Goal: Check status

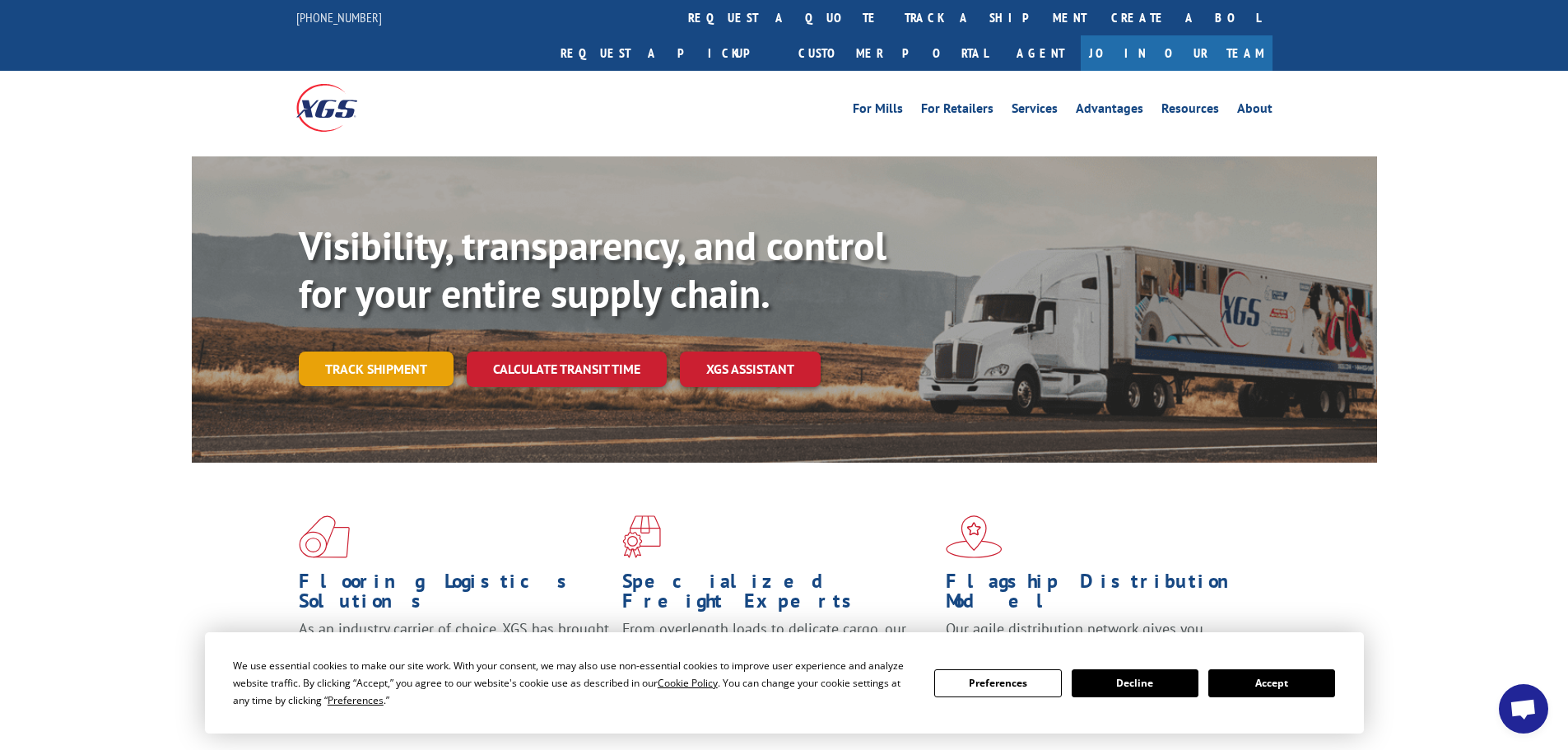
click at [442, 351] on link "Track shipment" at bounding box center [377, 368] width 155 height 34
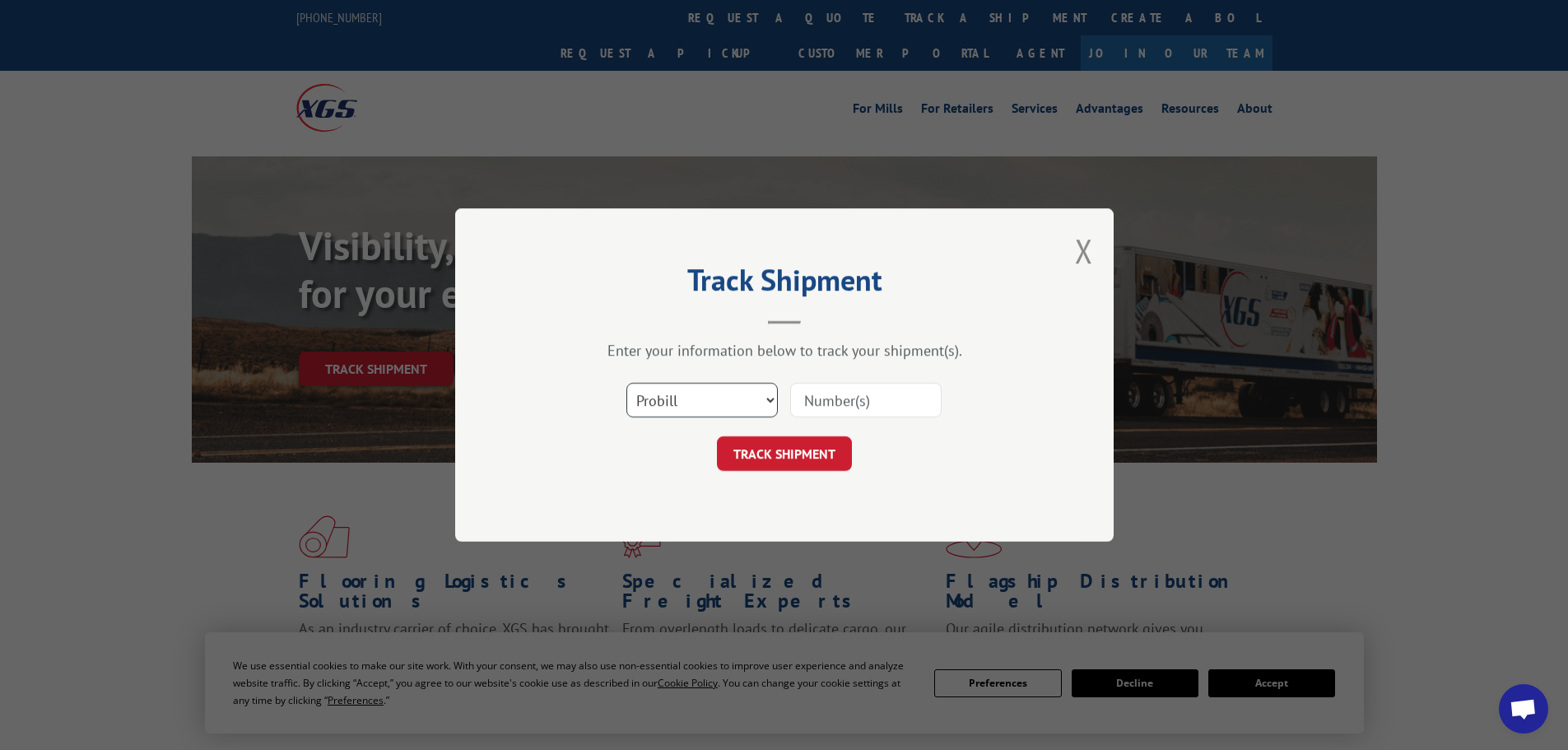
click at [749, 402] on select "Select category... Probill BOL PO" at bounding box center [702, 400] width 151 height 34
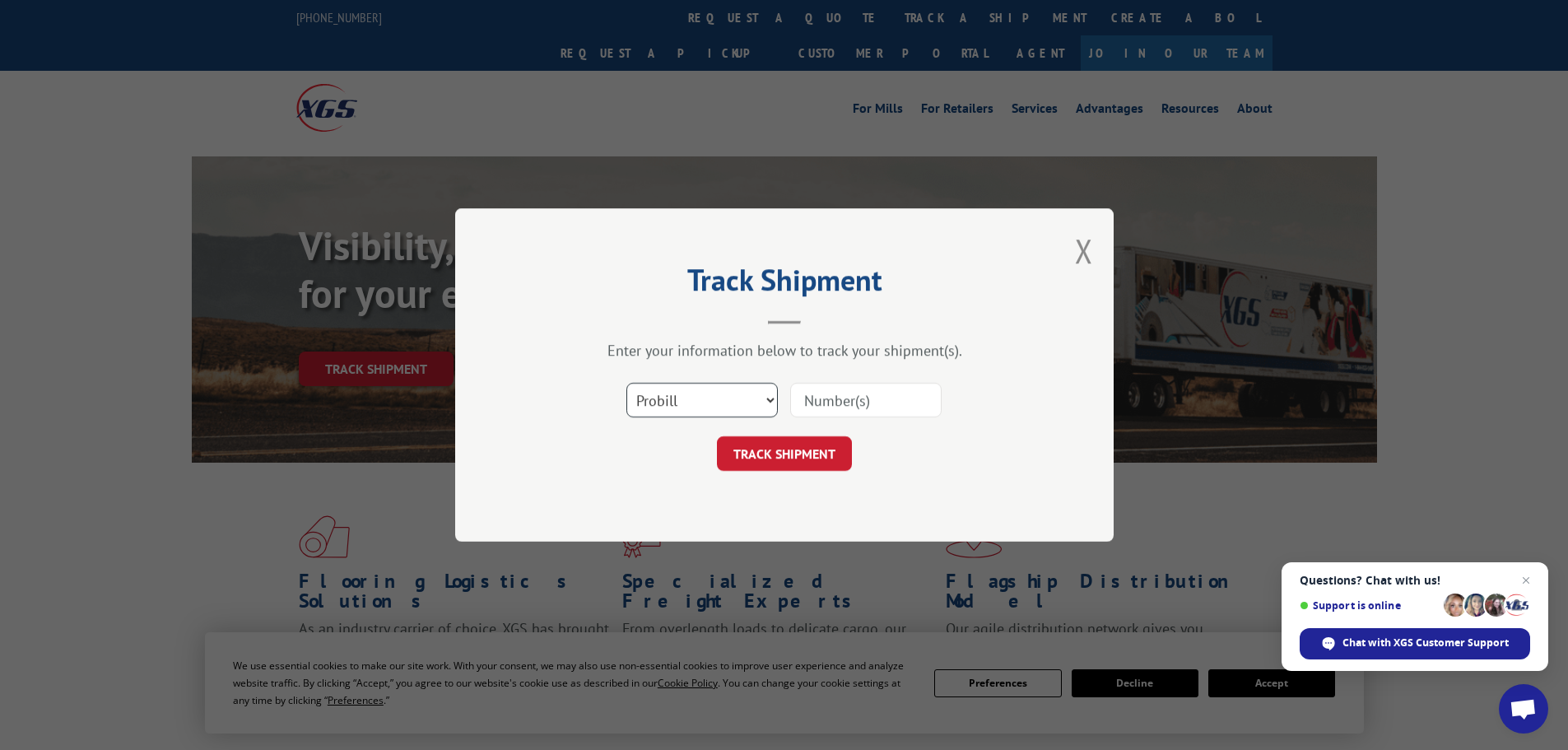
click at [749, 402] on select "Select category... Probill BOL PO" at bounding box center [702, 400] width 151 height 34
click at [853, 401] on input at bounding box center [865, 400] width 151 height 34
paste input "17691798"
type input "17691798"
click at [790, 460] on button "TRACK SHIPMENT" at bounding box center [785, 454] width 135 height 34
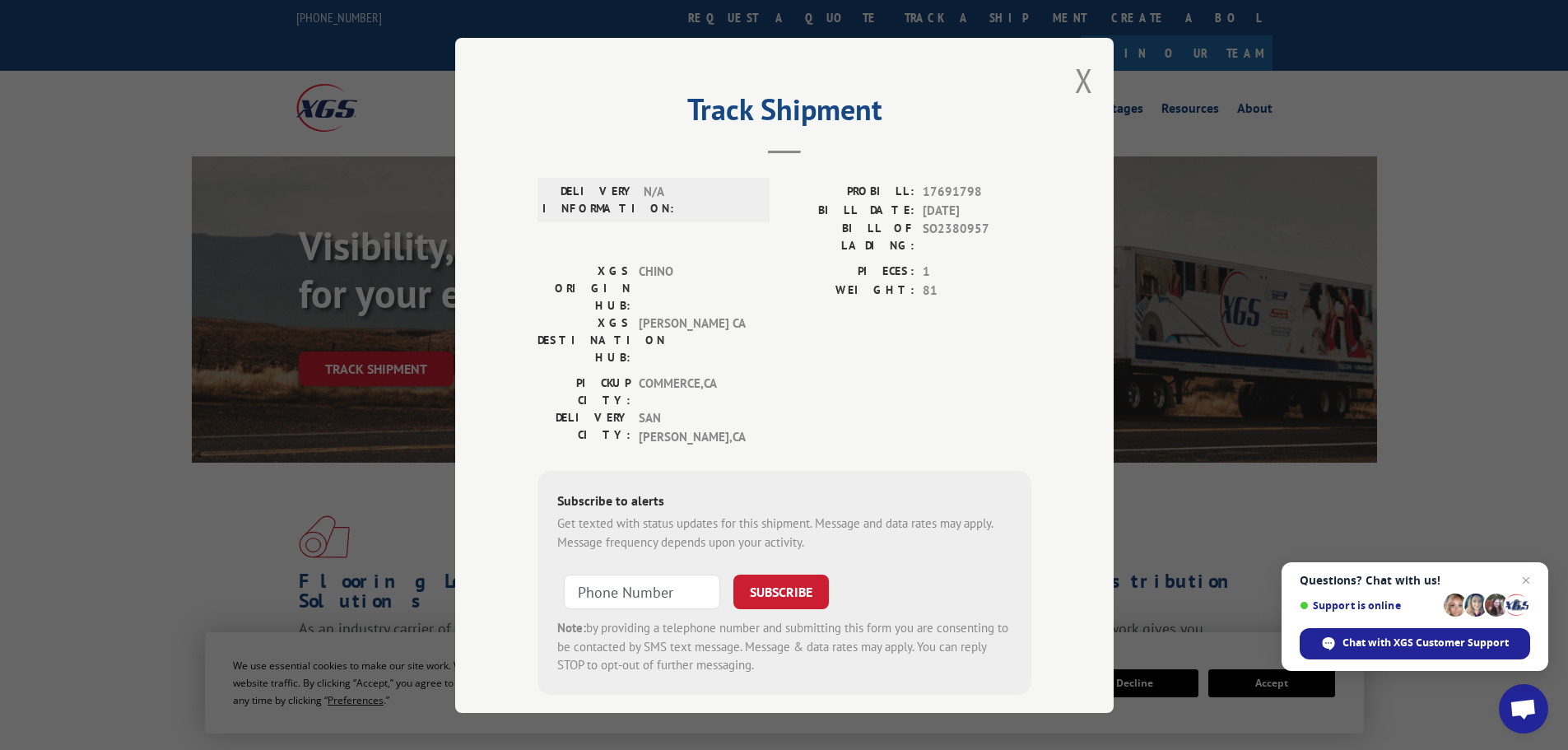
drag, startPoint x: 1082, startPoint y: 74, endPoint x: 986, endPoint y: 207, distance: 164.0
click at [986, 207] on div "Track Shipment DELIVERY INFORMATION: N/A PROBILL: 17691798 BILL DATE: [DATE] BI…" at bounding box center [784, 376] width 658 height 675
click at [1080, 87] on button "Close modal" at bounding box center [1084, 80] width 18 height 43
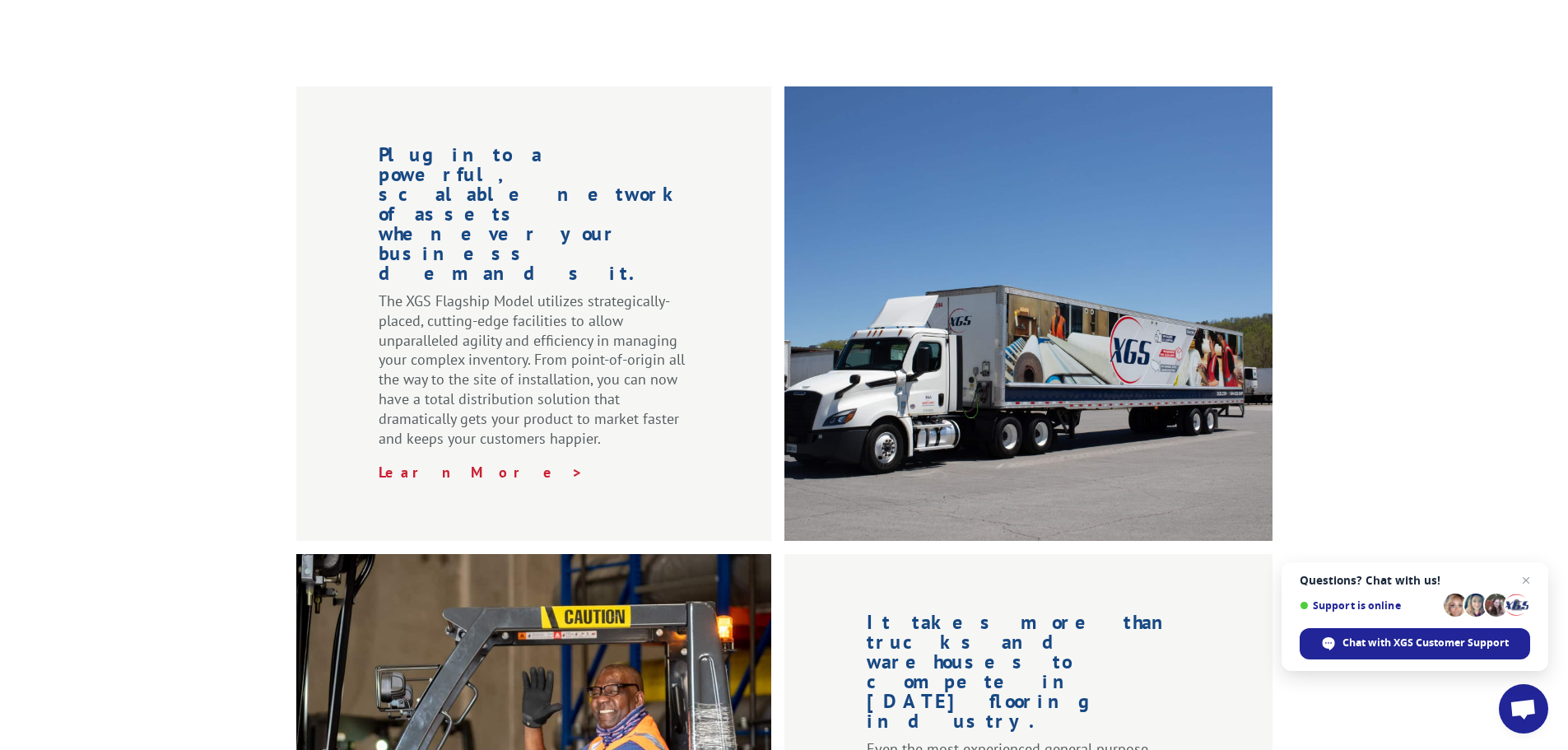
scroll to position [1647, 0]
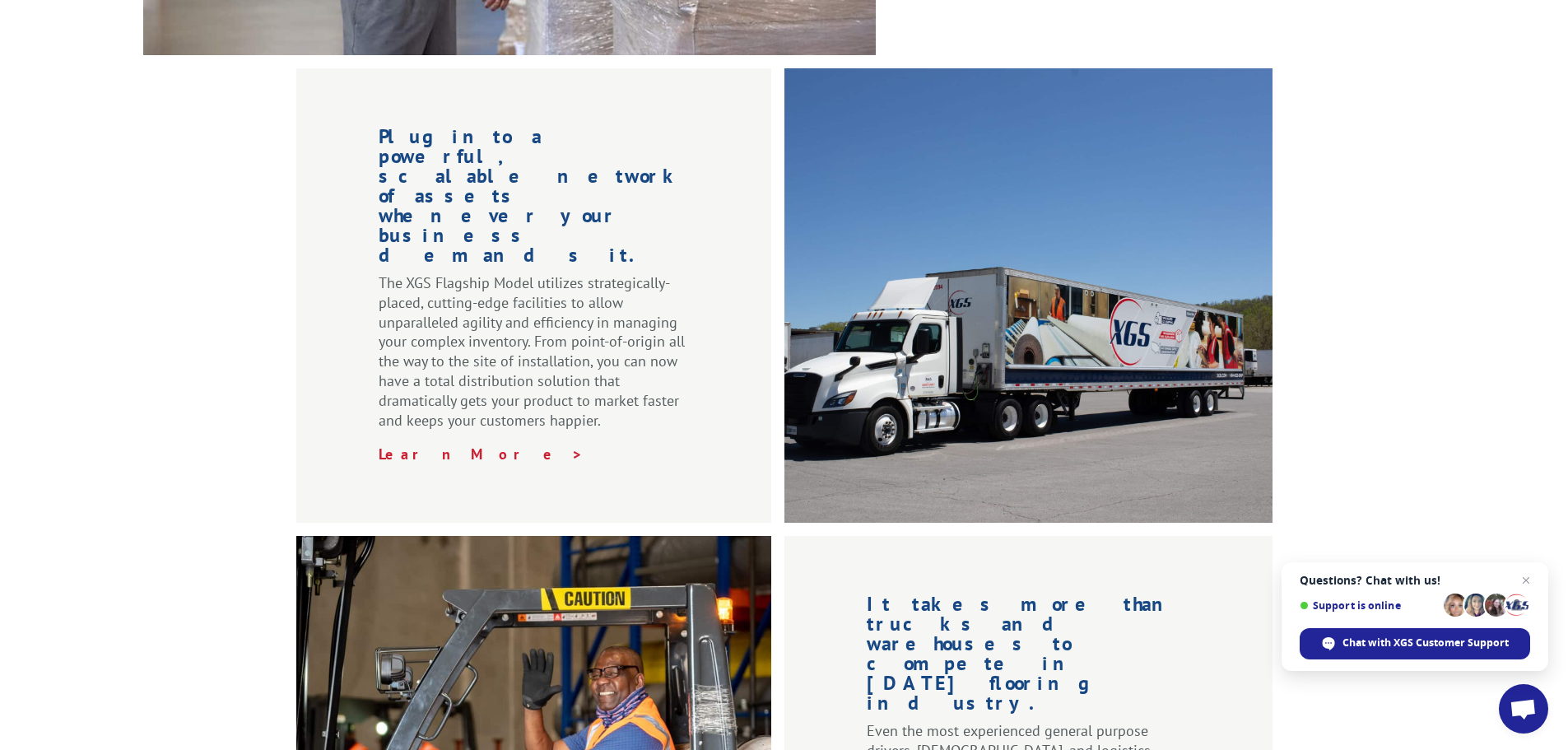
click at [1368, 581] on span "Questions? Chat with us!" at bounding box center [1415, 580] width 231 height 13
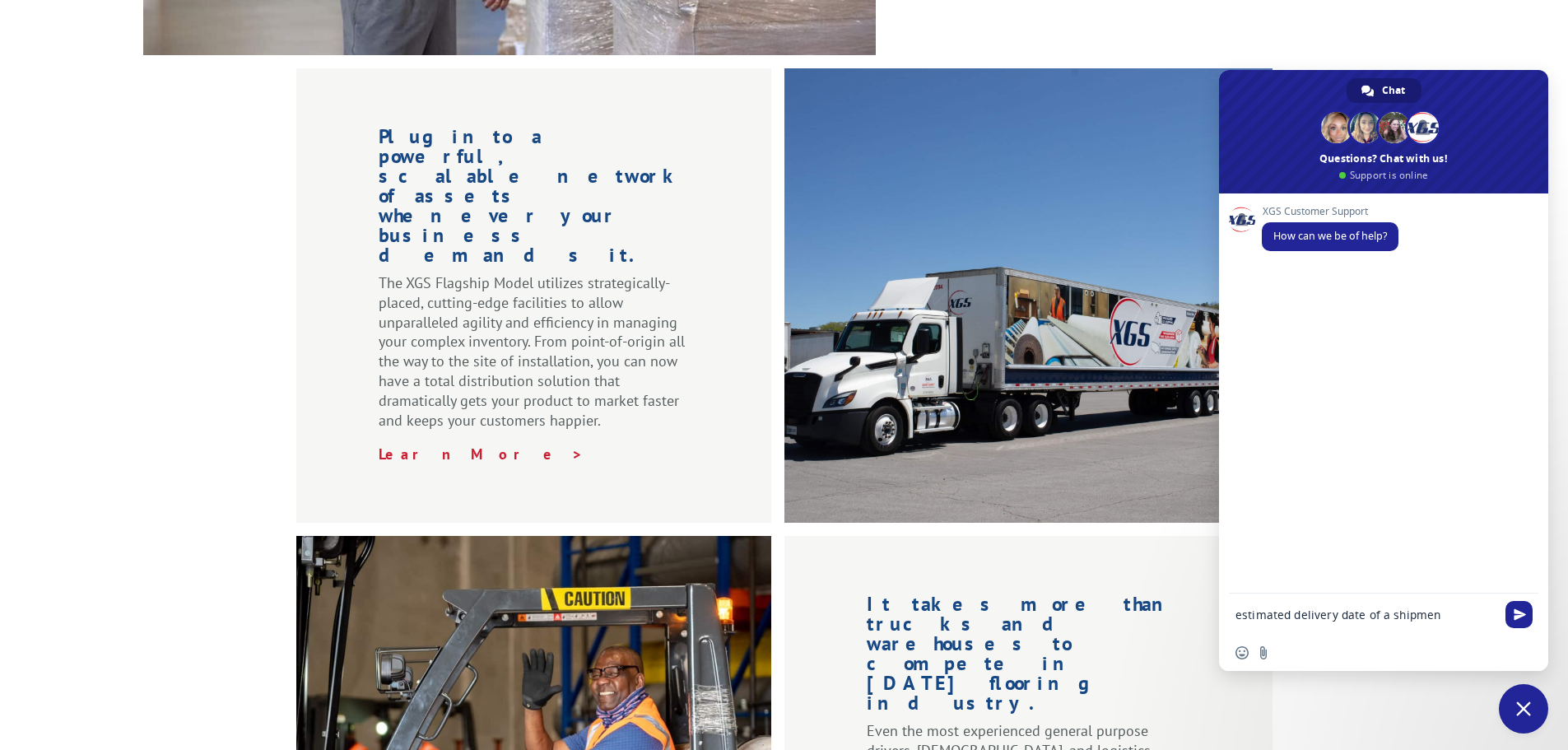
type textarea "estimated delivery date of a shipment"
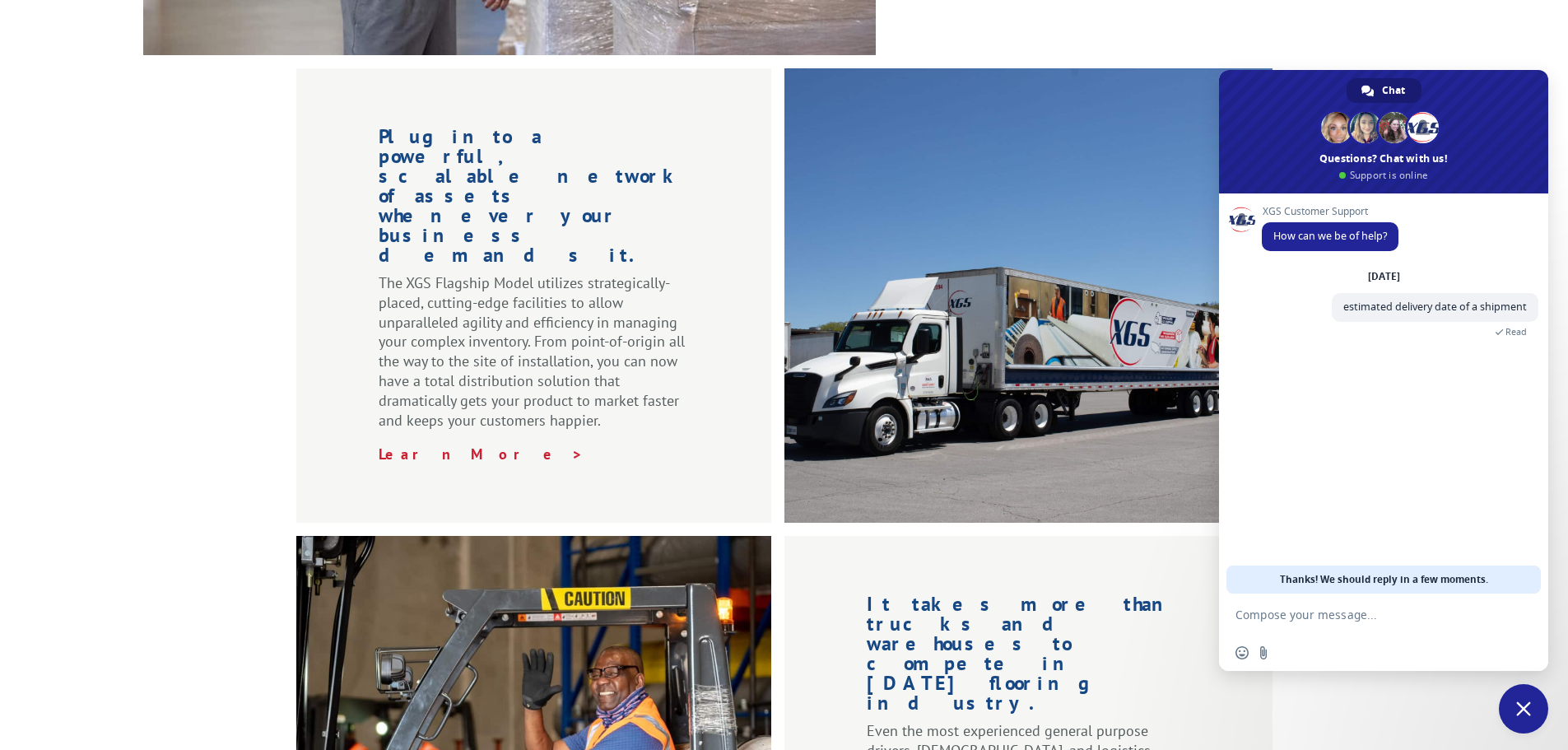
type textarea "17691798"
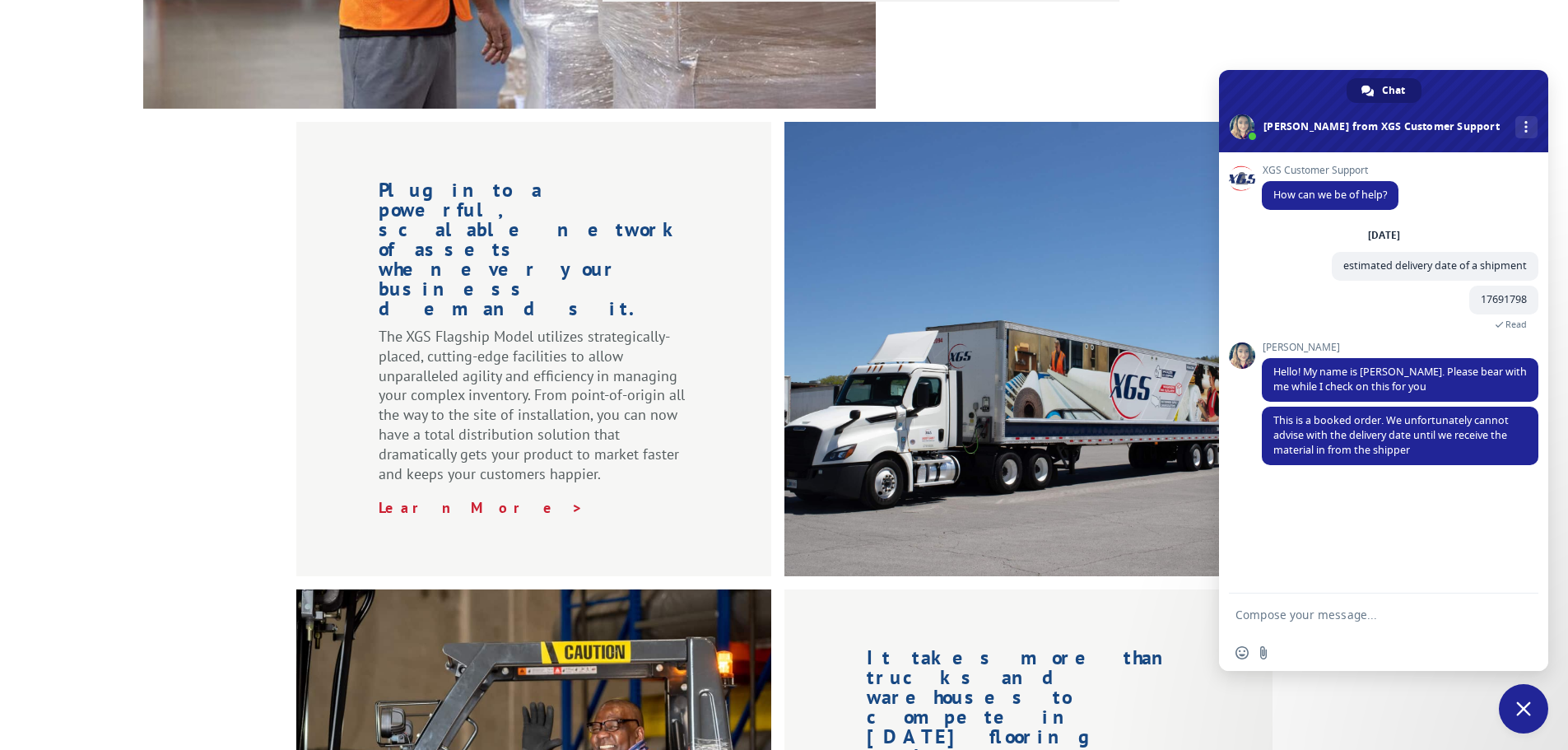
scroll to position [1565, 0]
